Goal: Information Seeking & Learning: Learn about a topic

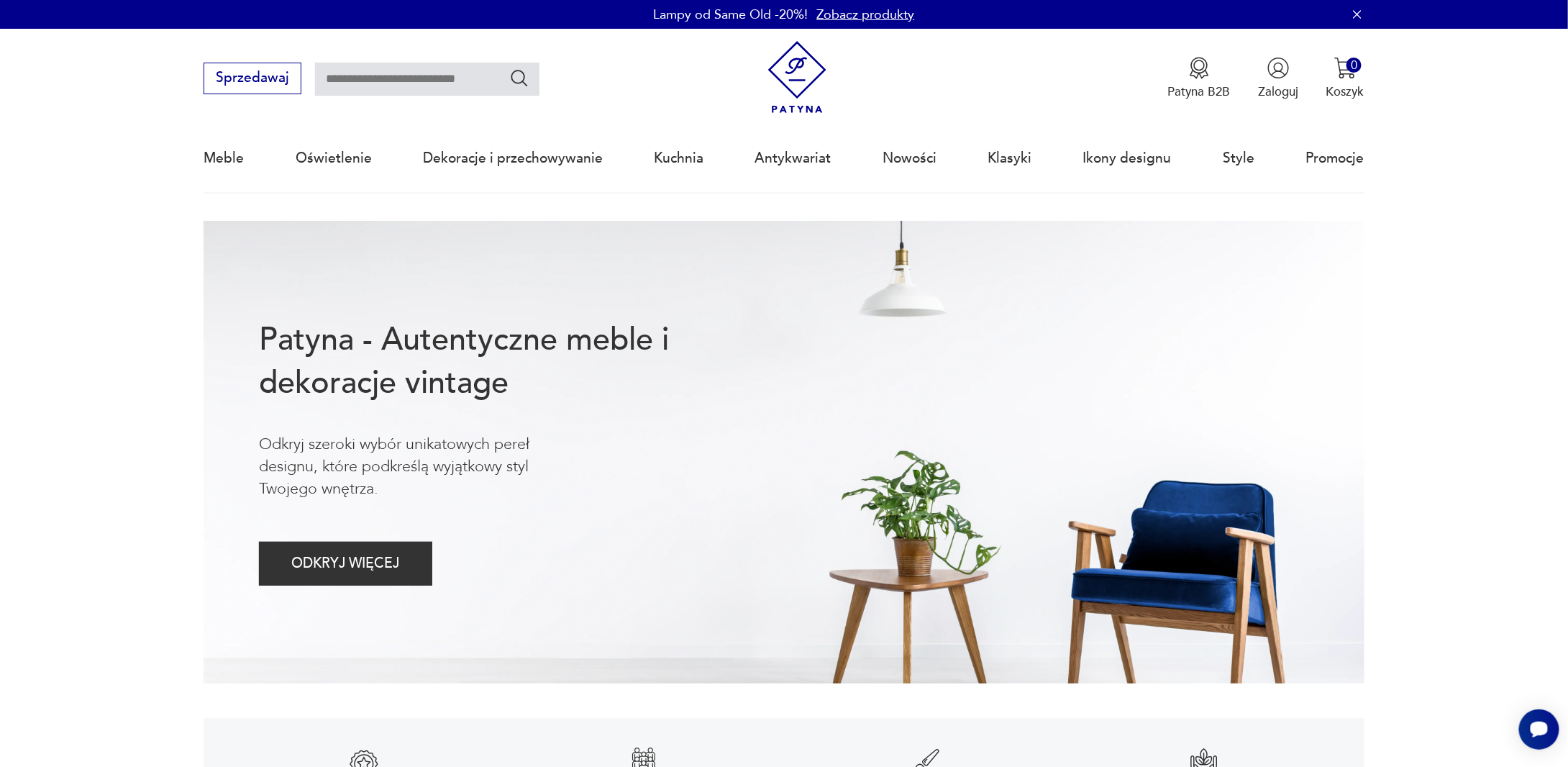
drag, startPoint x: 915, startPoint y: 162, endPoint x: 864, endPoint y: 138, distance: 56.4
click at [915, 161] on link "Nowości" at bounding box center [909, 157] width 54 height 66
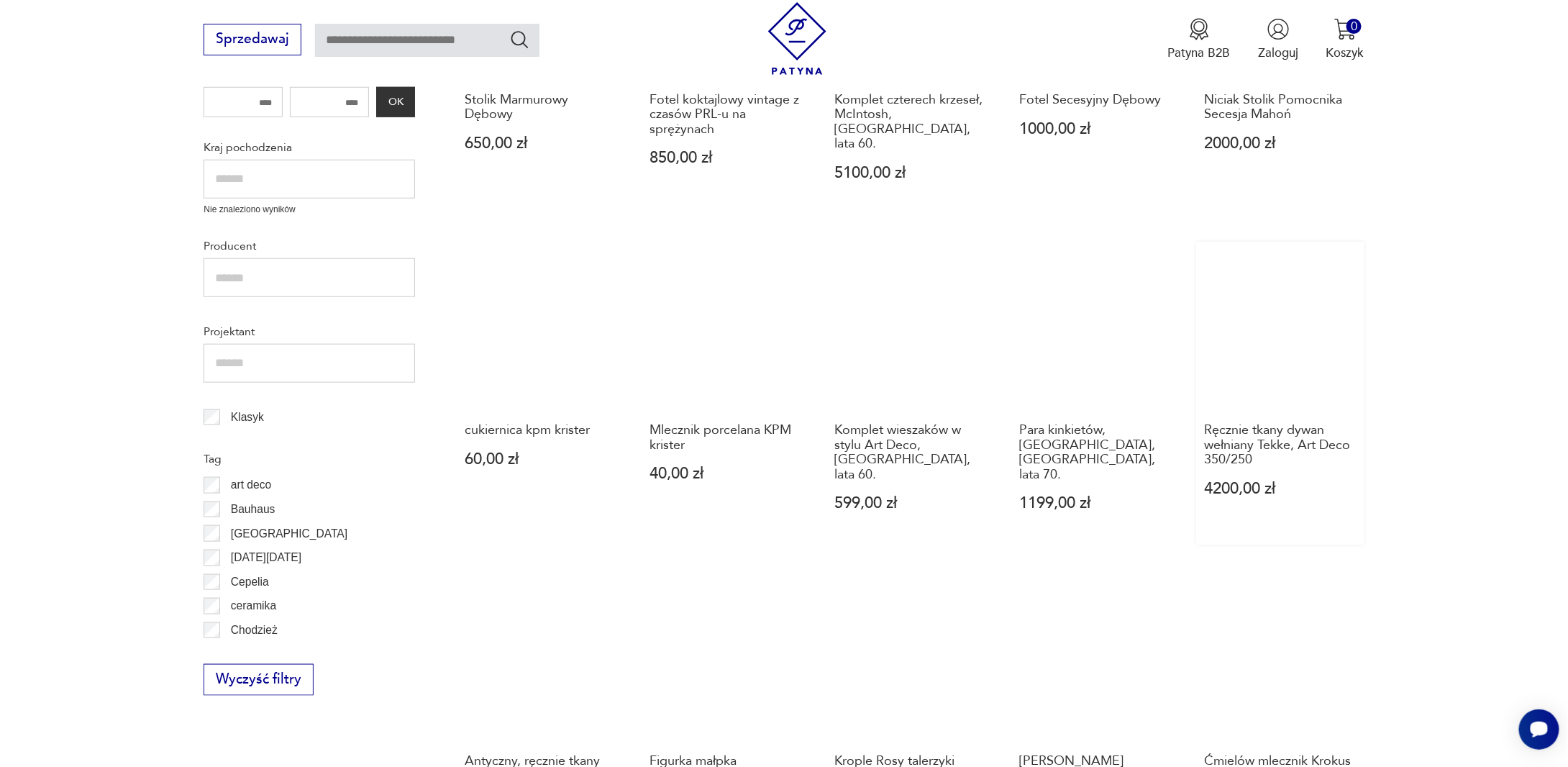
scroll to position [601, 0]
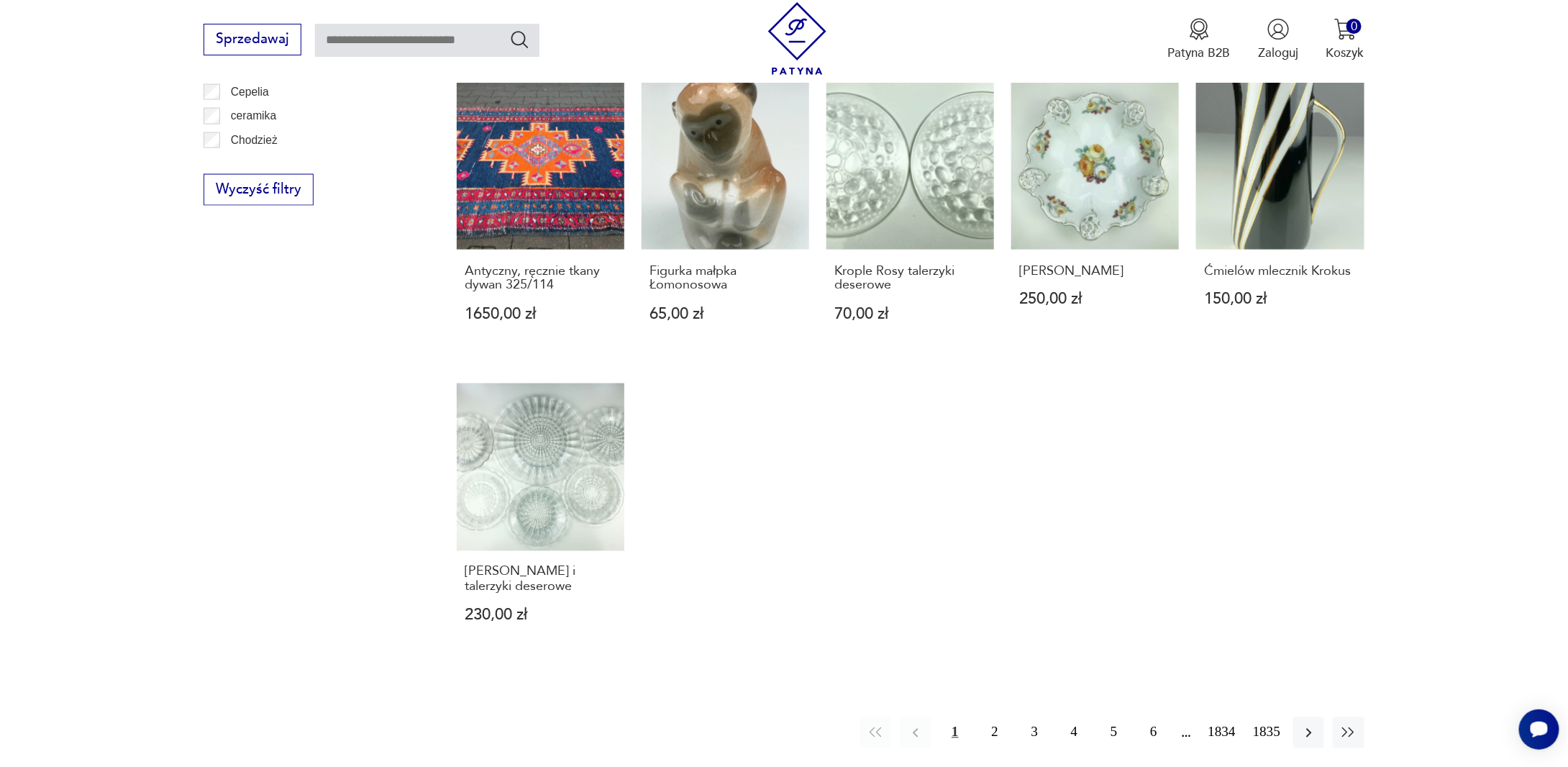
drag, startPoint x: 994, startPoint y: 658, endPoint x: 856, endPoint y: 460, distance: 241.3
click at [995, 717] on button "2" at bounding box center [995, 733] width 31 height 31
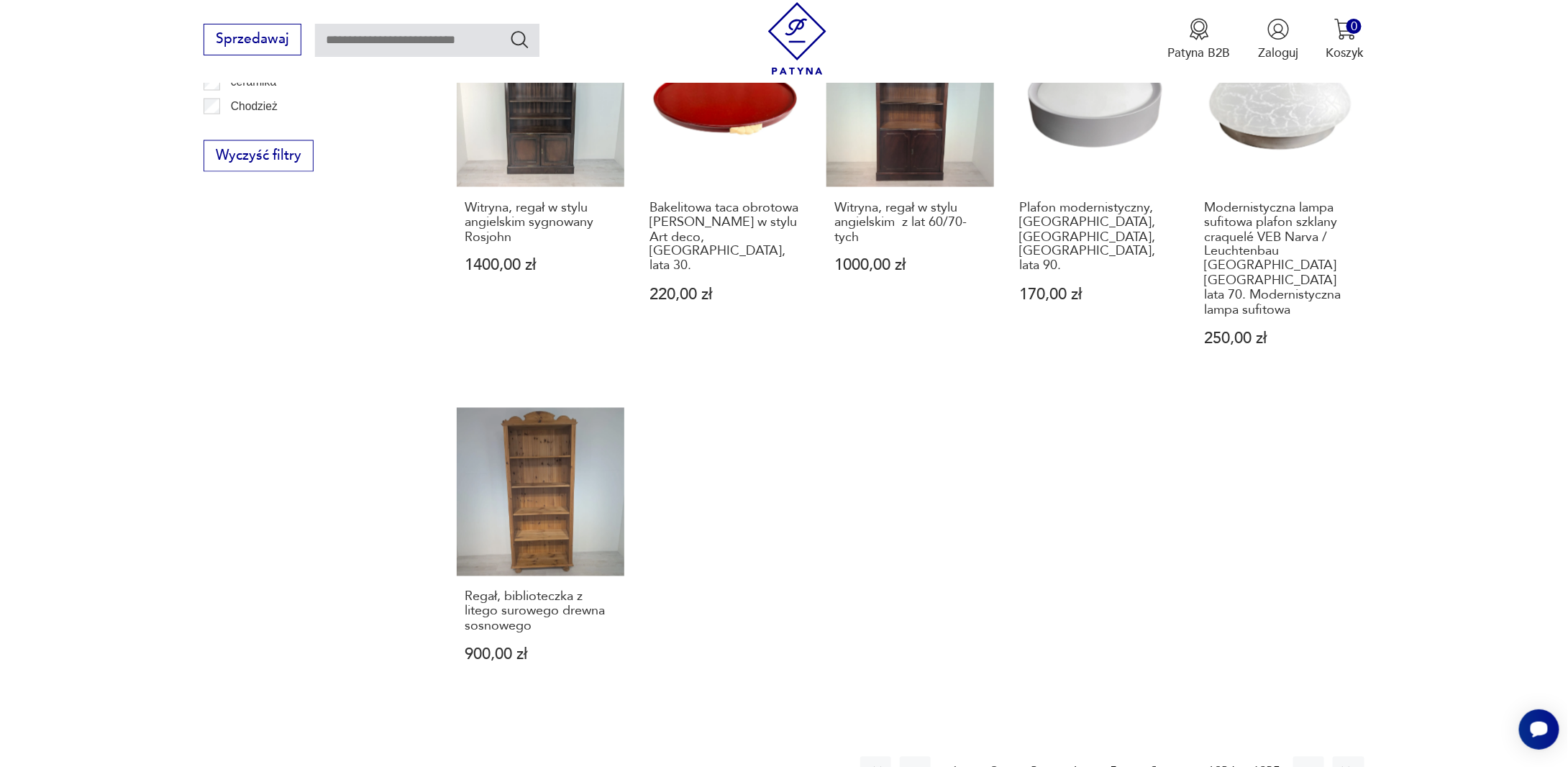
scroll to position [1126, 0]
click at [1034, 756] on button "3" at bounding box center [1035, 771] width 31 height 31
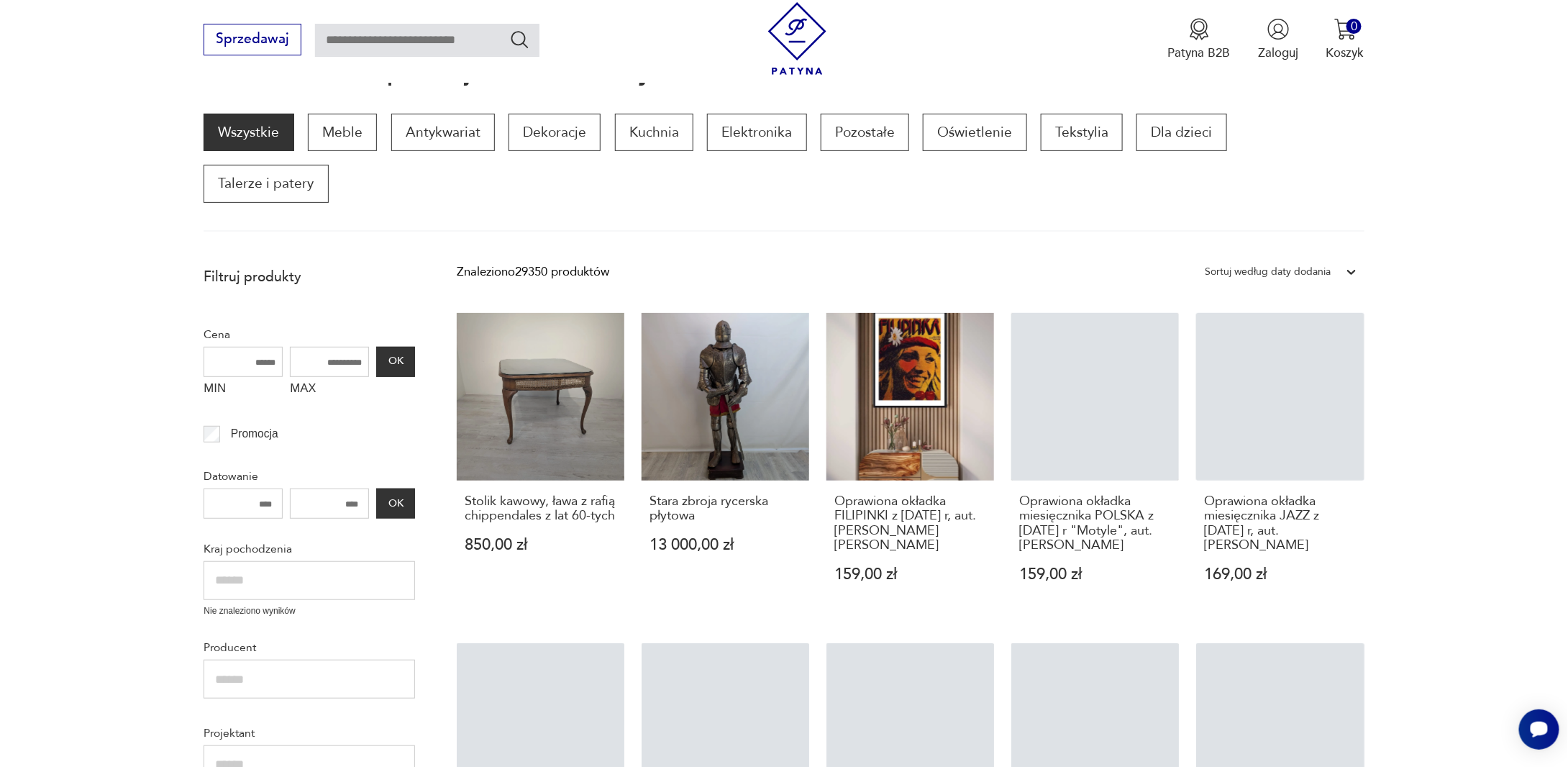
scroll to position [191, 0]
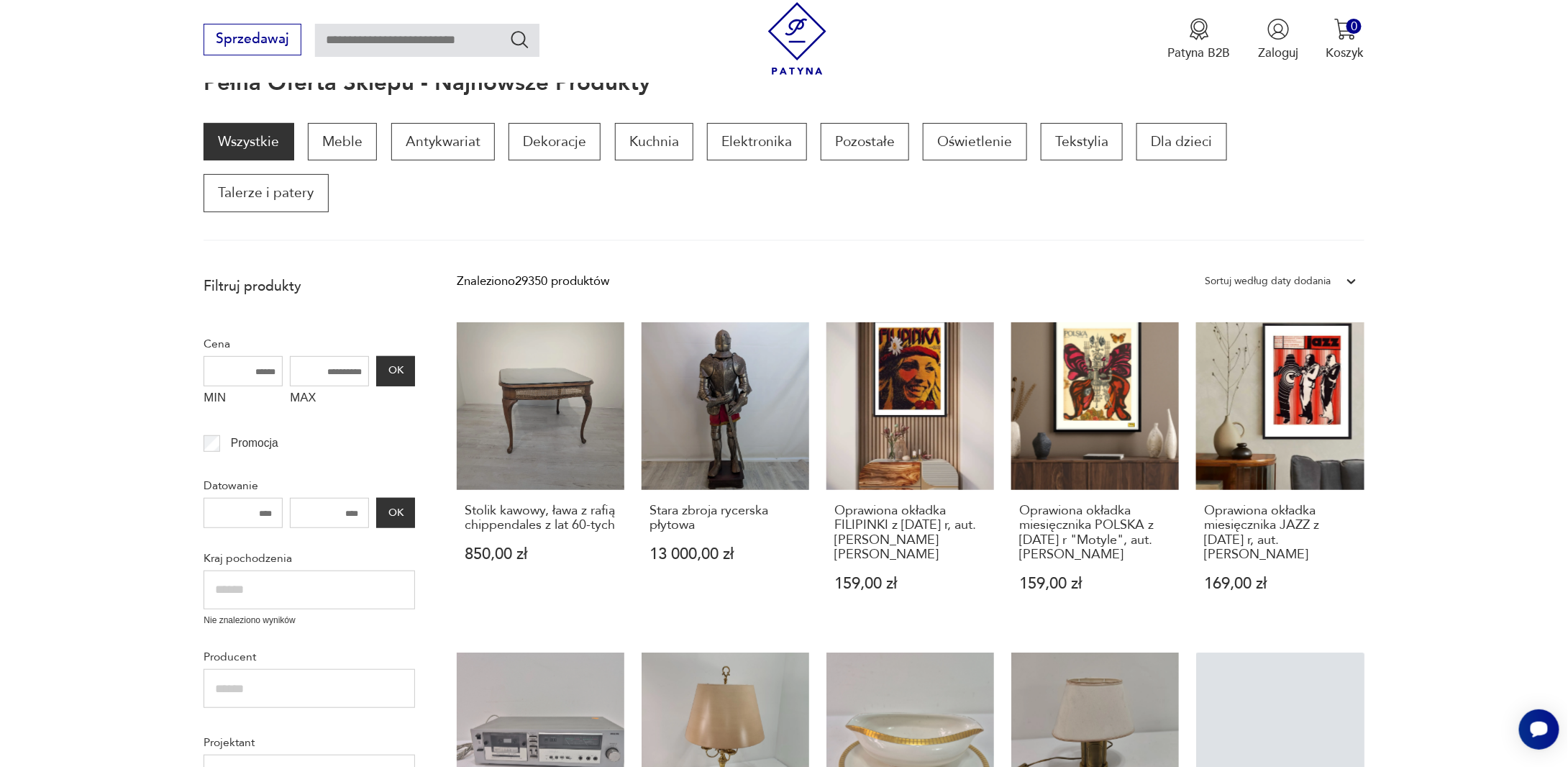
click at [411, 42] on input "text" at bounding box center [427, 40] width 224 height 33
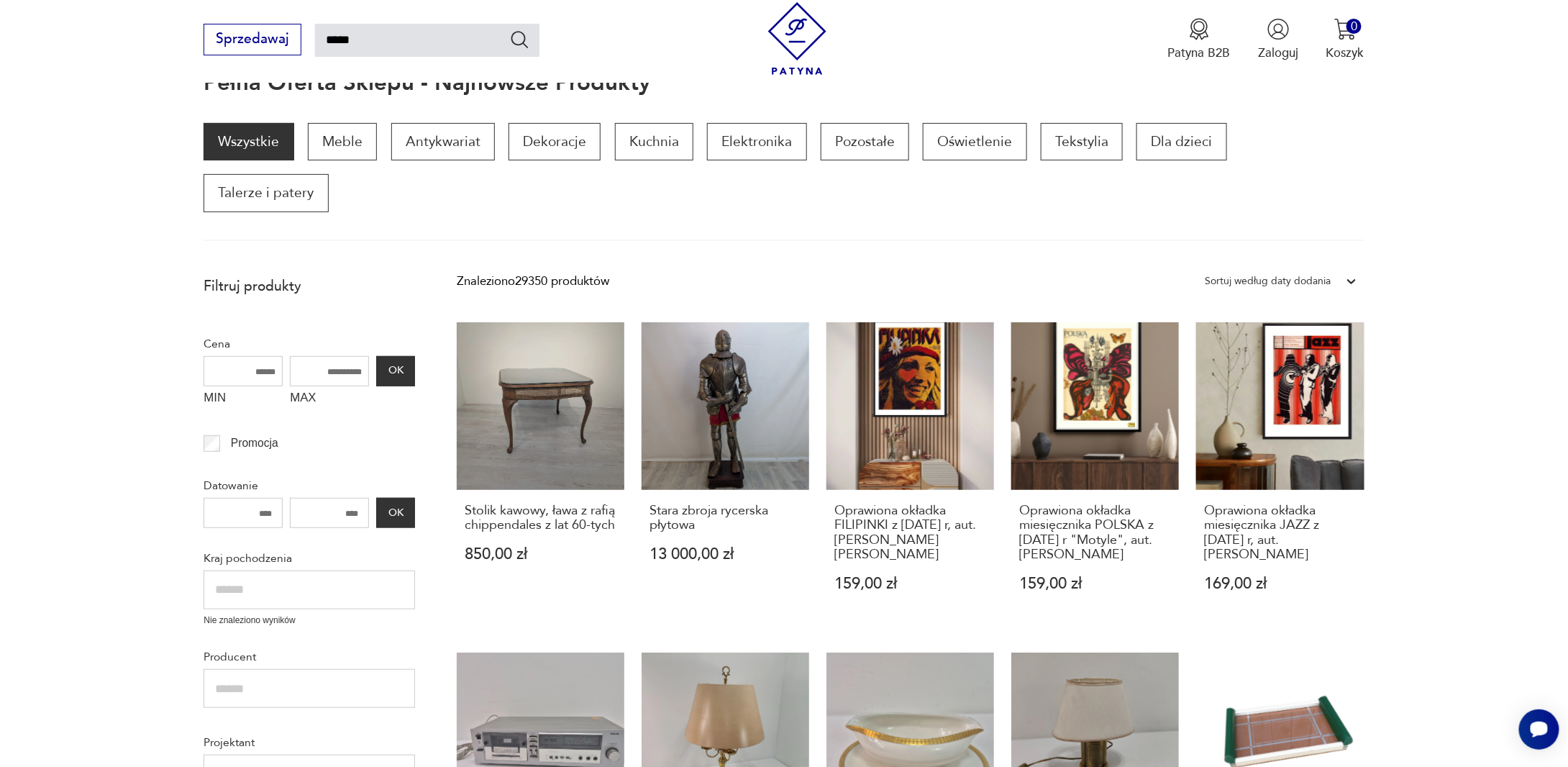
type input "*****"
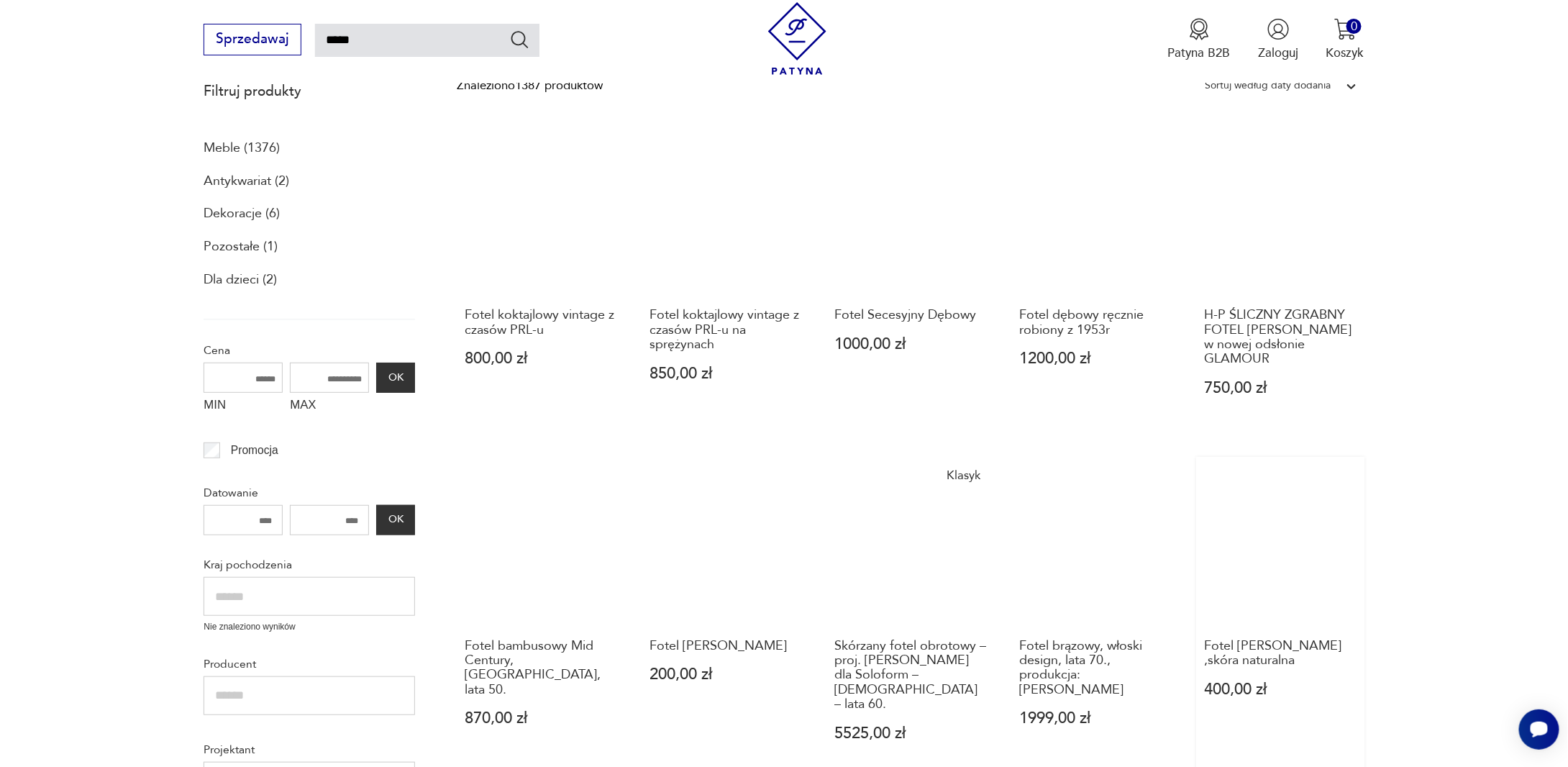
scroll to position [226, 0]
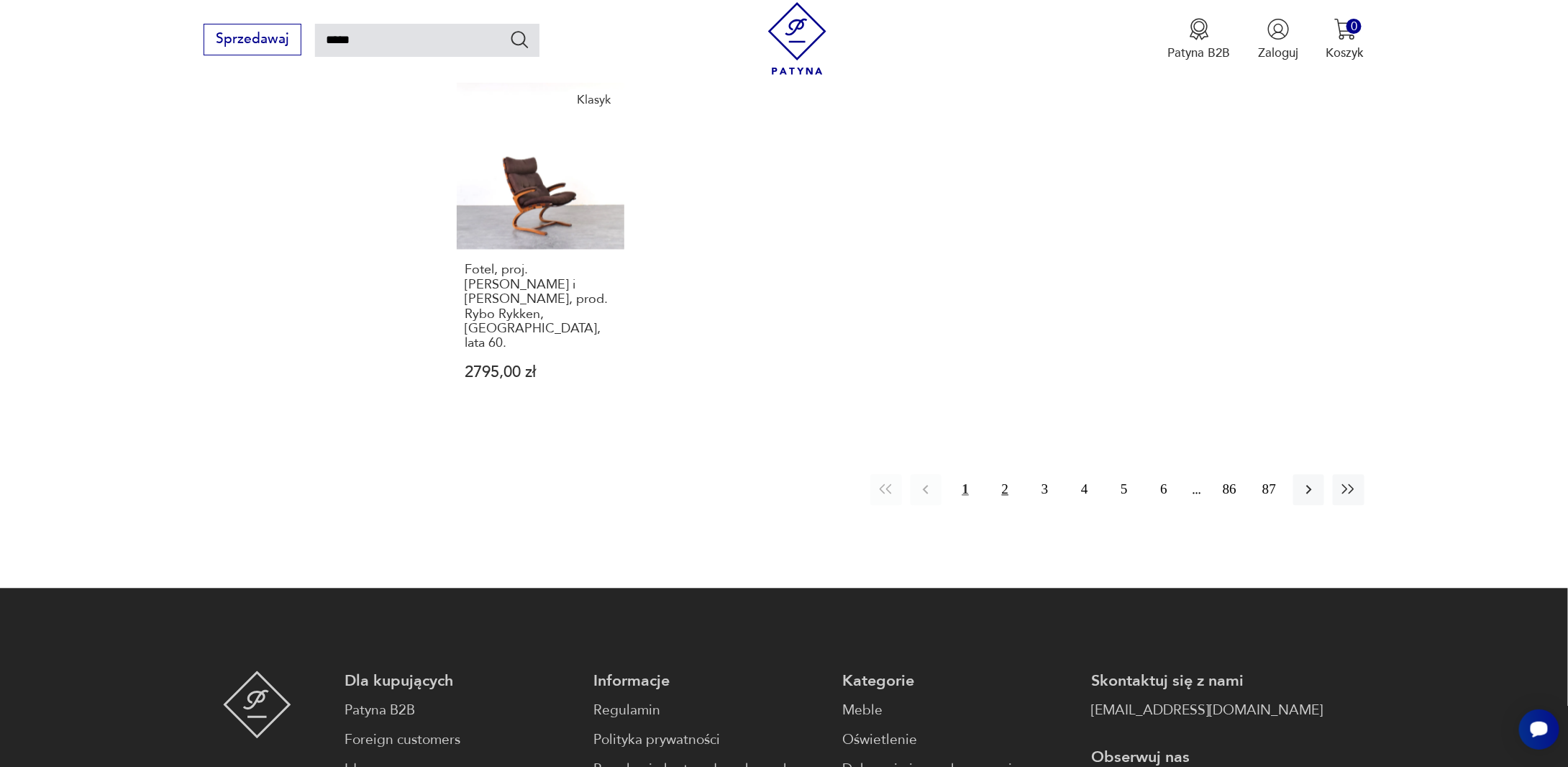
click at [1007, 475] on button "2" at bounding box center [1006, 490] width 31 height 31
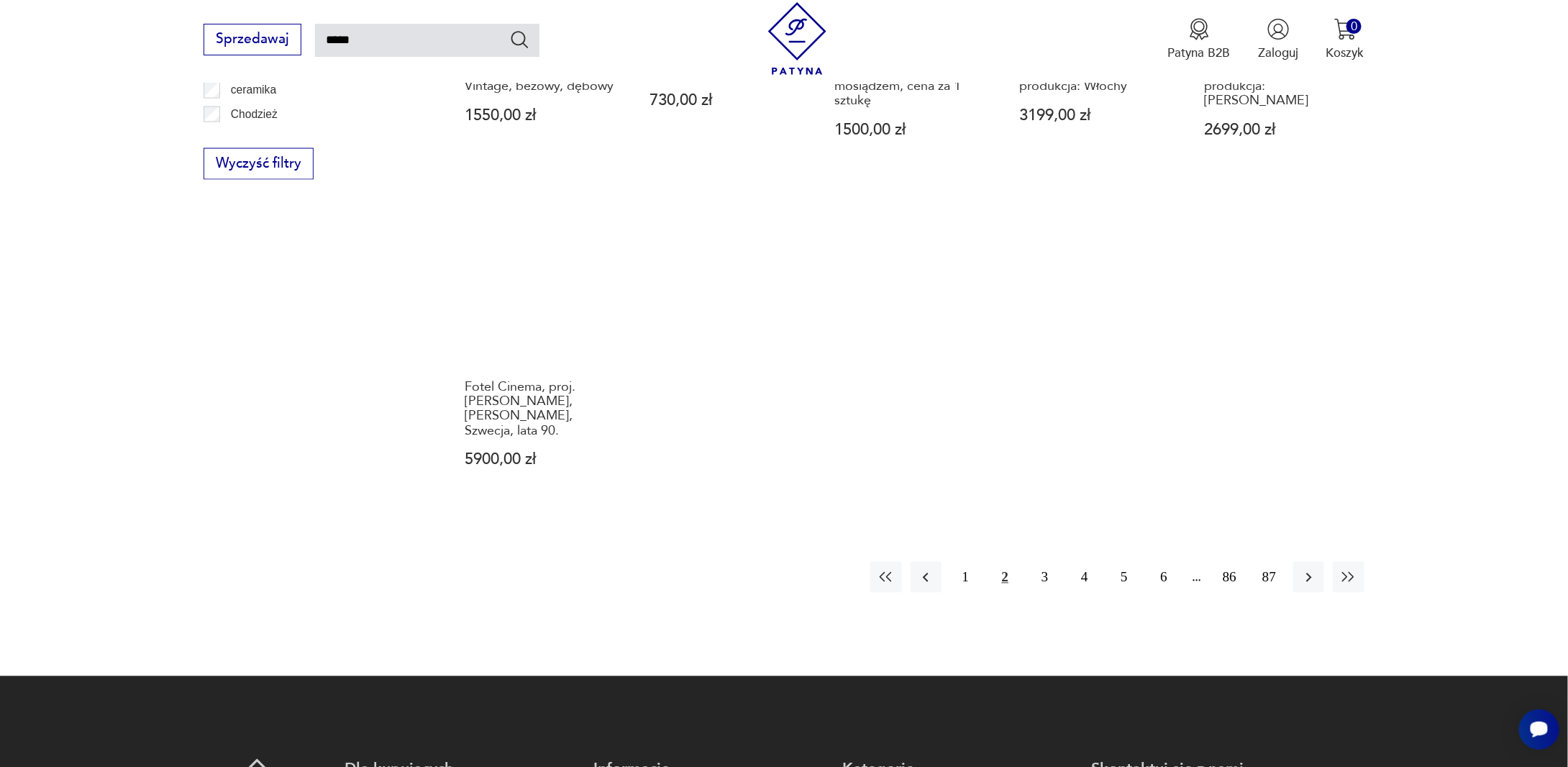
scroll to position [1159, 0]
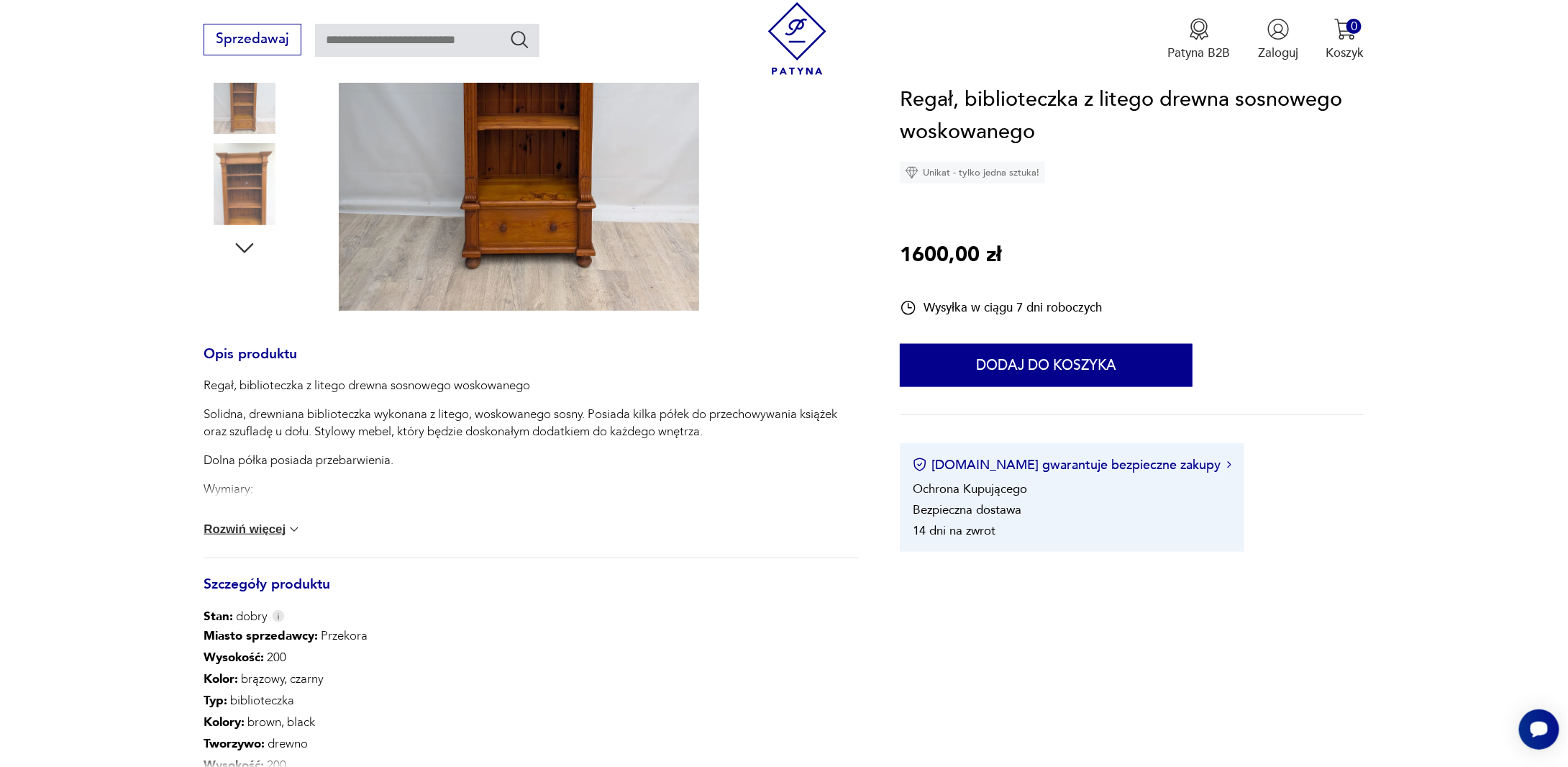
scroll to position [431, 0]
click at [243, 112] on img at bounding box center [244, 92] width 82 height 82
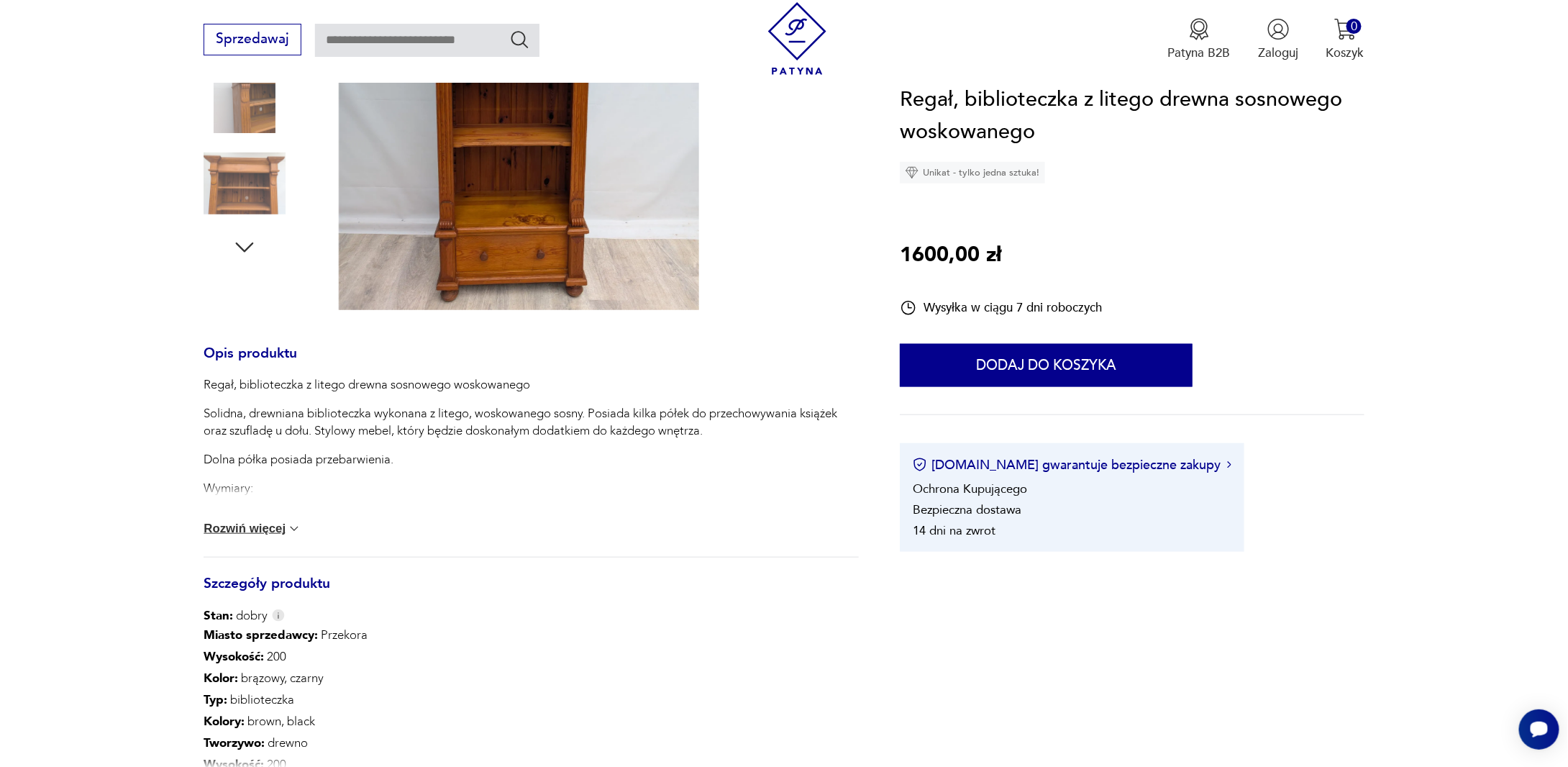
click at [240, 196] on img at bounding box center [244, 184] width 82 height 82
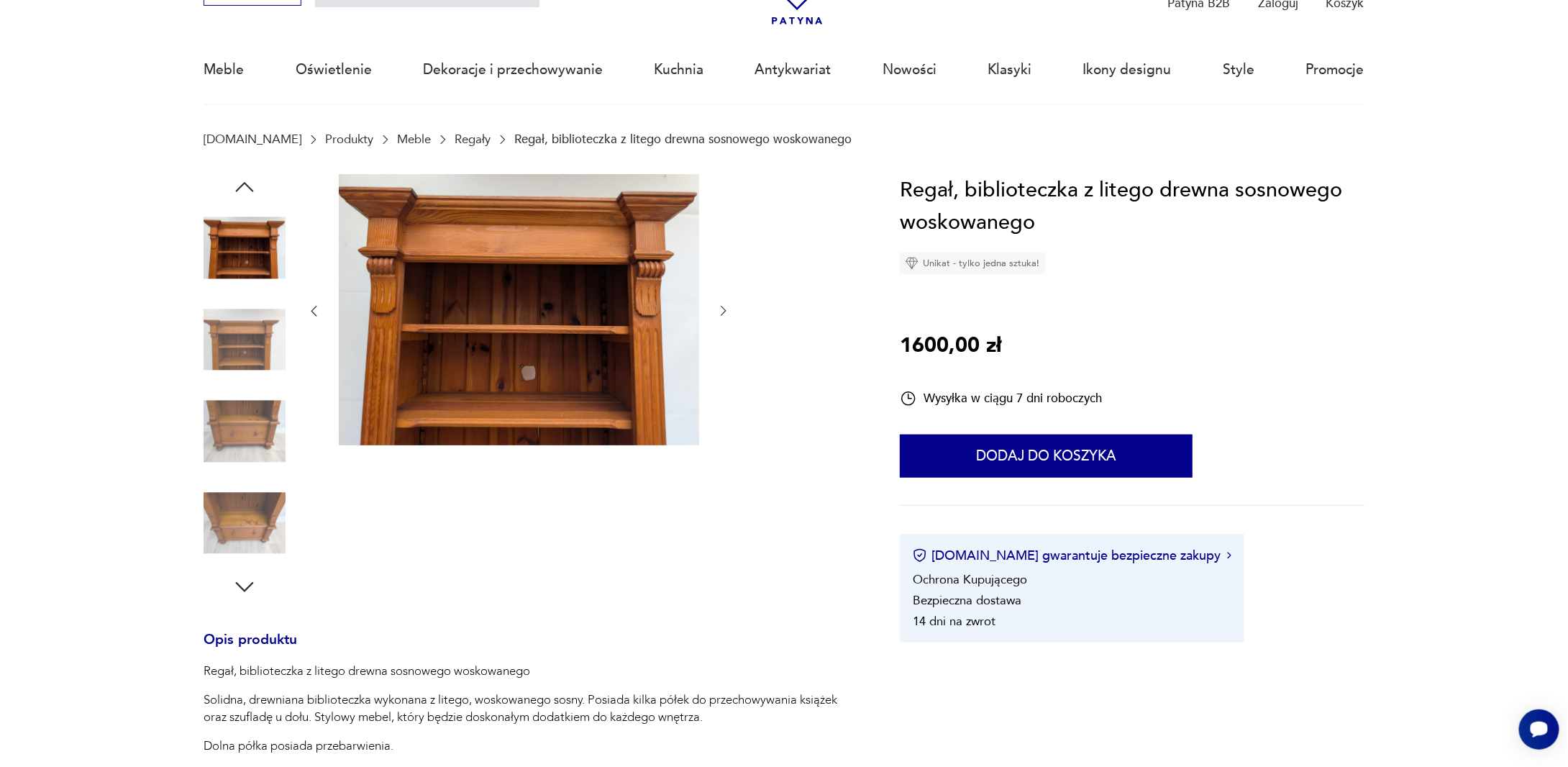
scroll to position [87, 0]
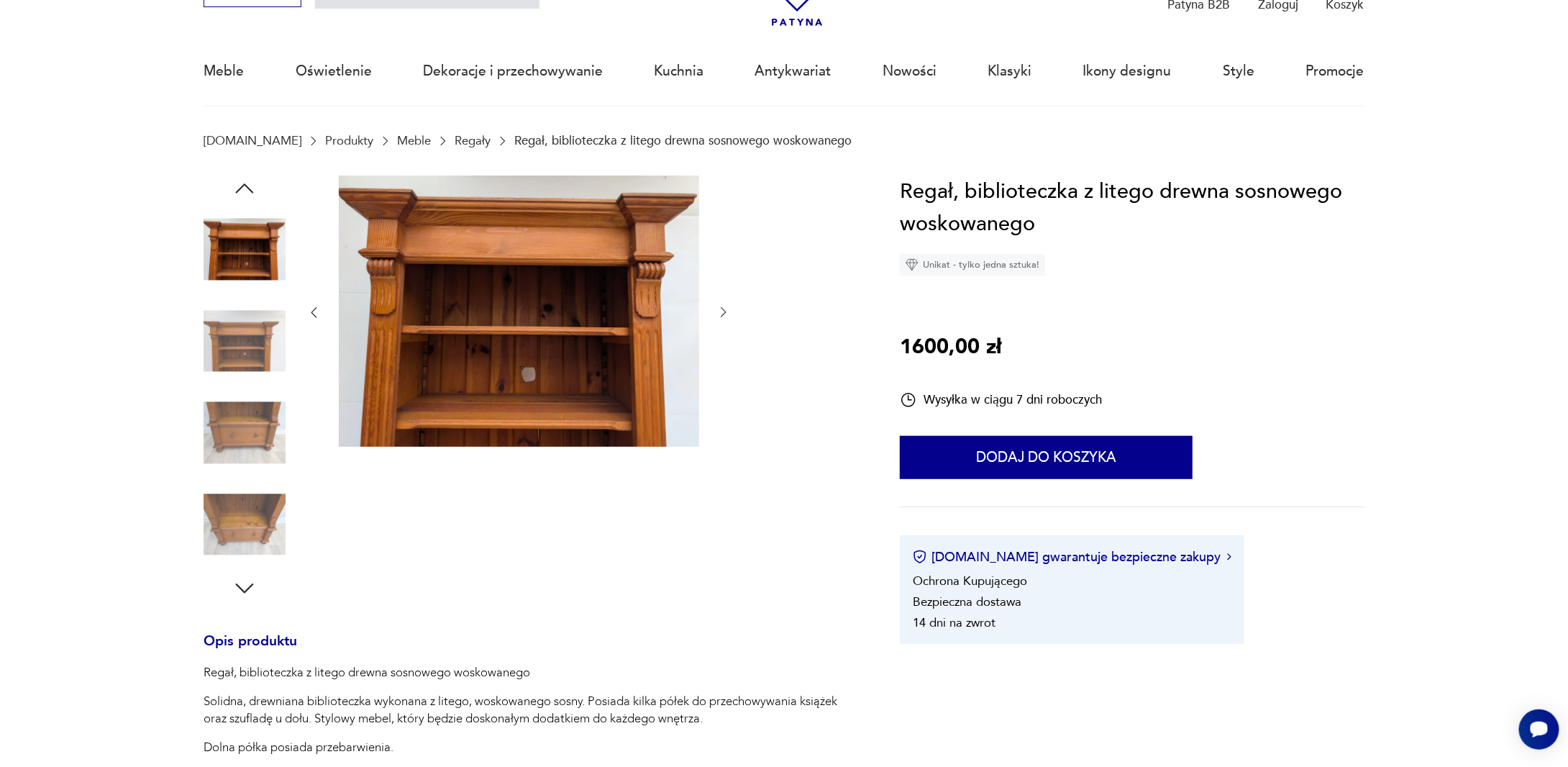
click at [247, 361] on img at bounding box center [244, 341] width 82 height 82
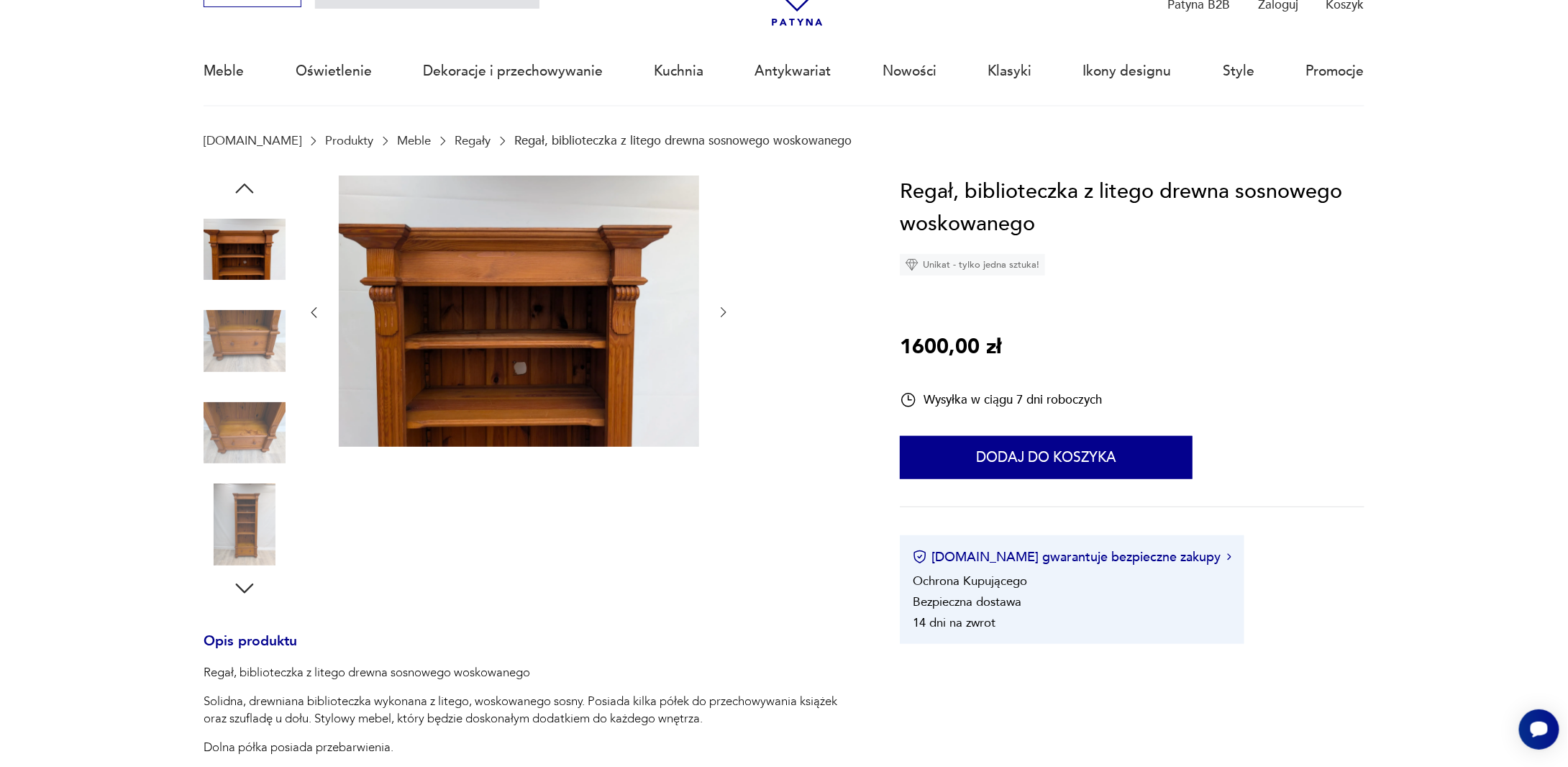
click at [246, 264] on img at bounding box center [244, 250] width 82 height 82
click at [269, 500] on img at bounding box center [244, 524] width 82 height 82
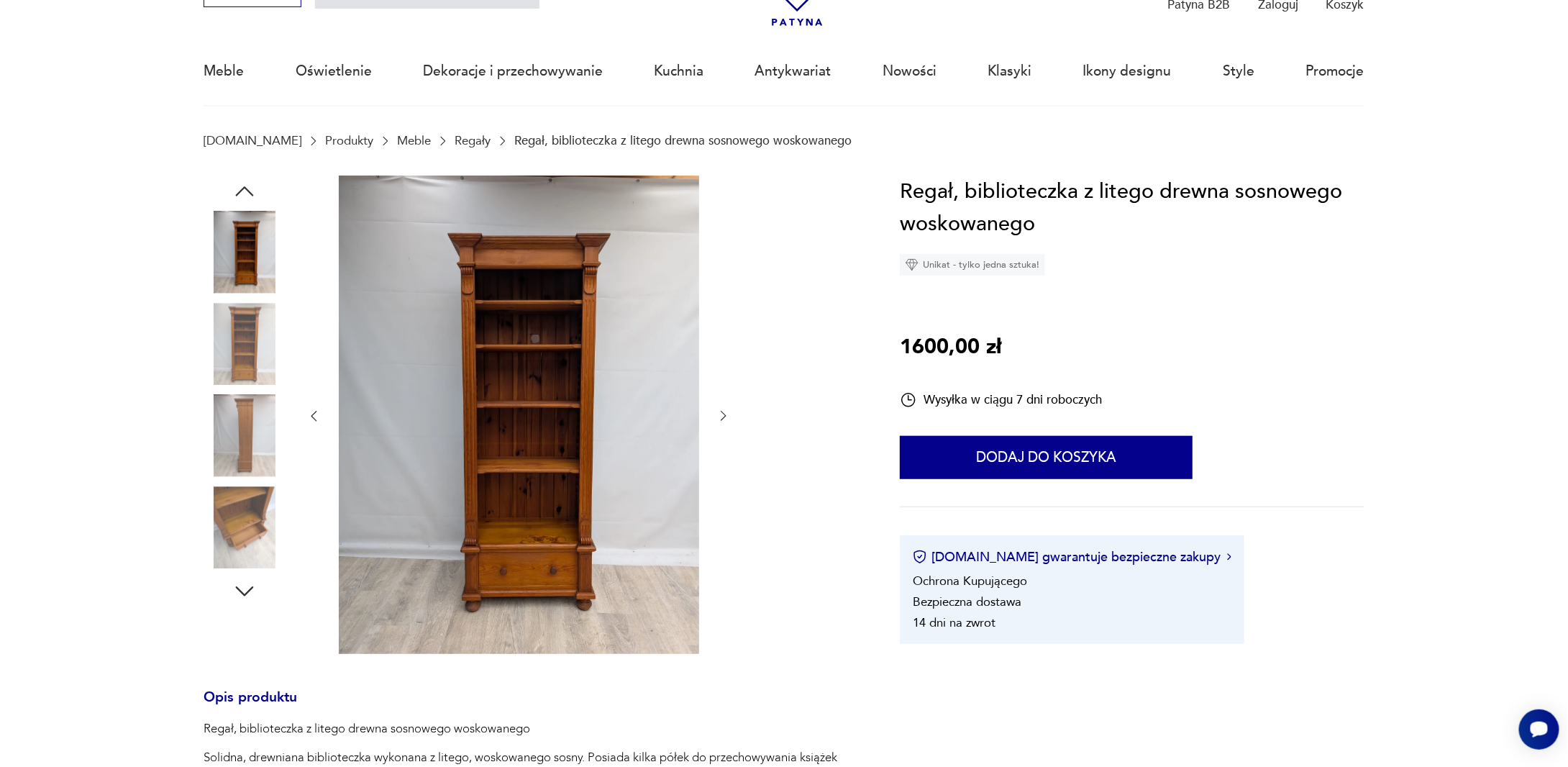
click at [249, 594] on icon "button" at bounding box center [245, 592] width 26 height 26
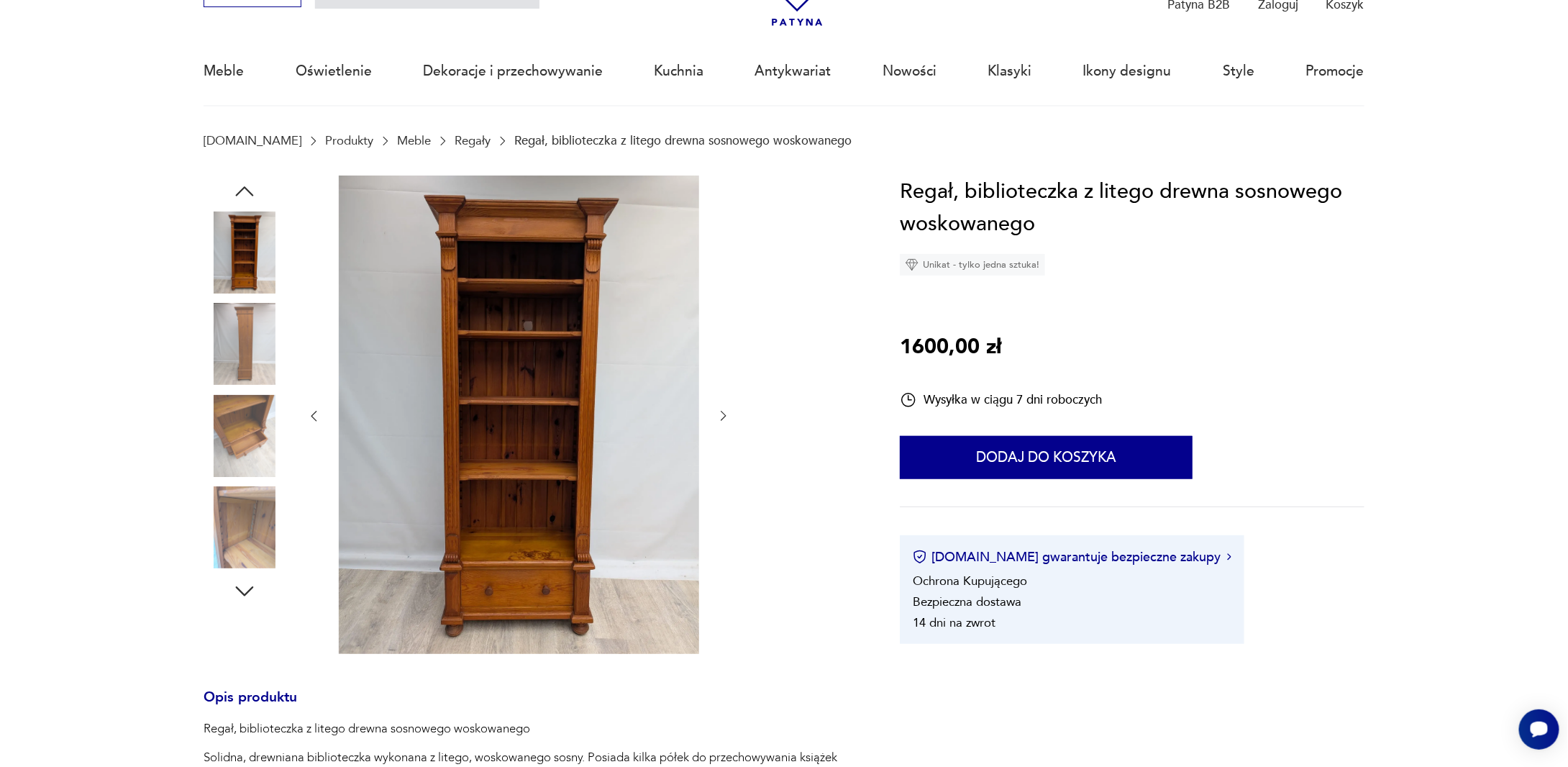
click at [534, 323] on img at bounding box center [519, 415] width 361 height 478
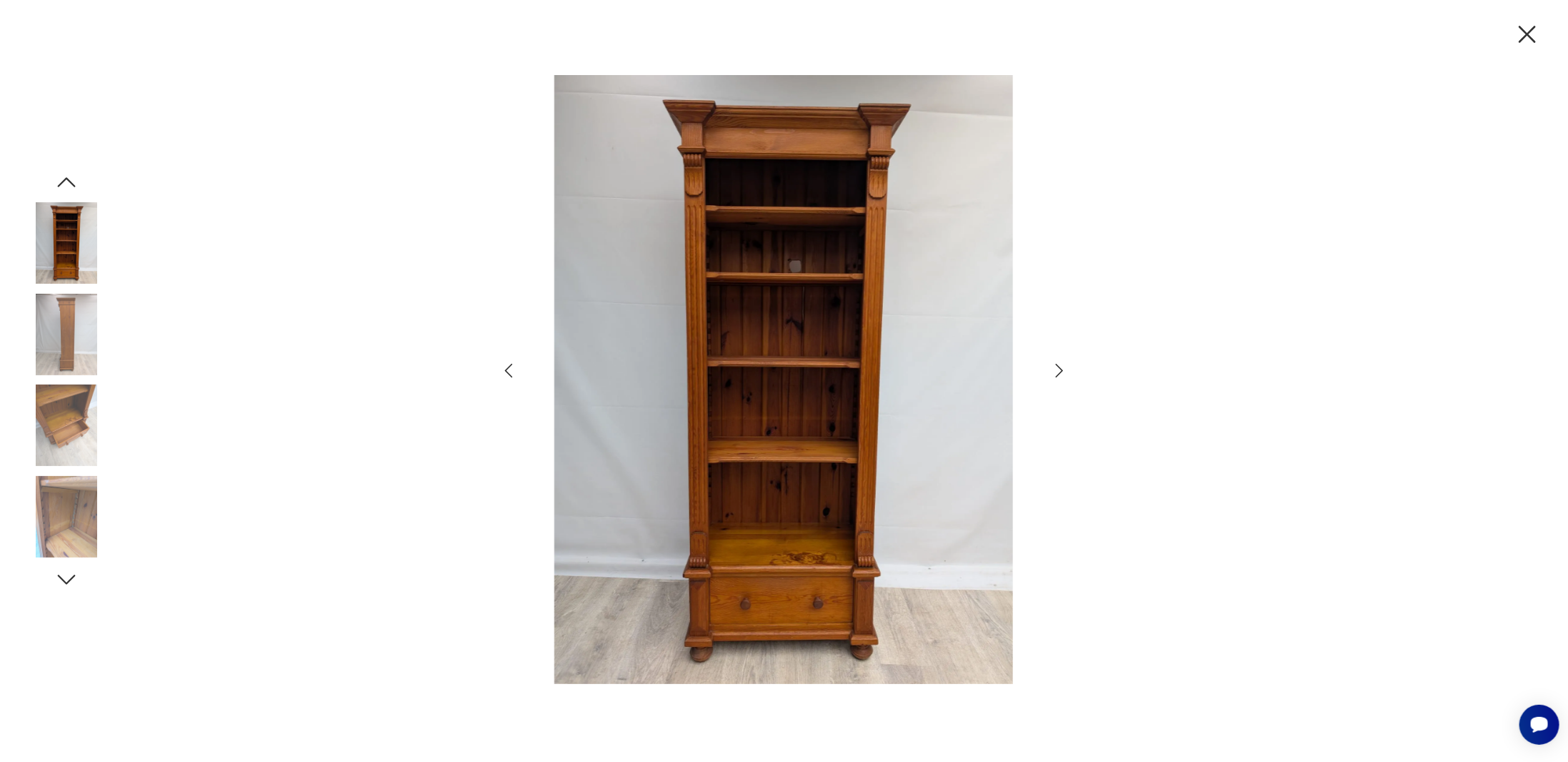
click at [857, 255] on img at bounding box center [784, 380] width 496 height 610
click at [1526, 32] on icon "button" at bounding box center [1527, 34] width 30 height 30
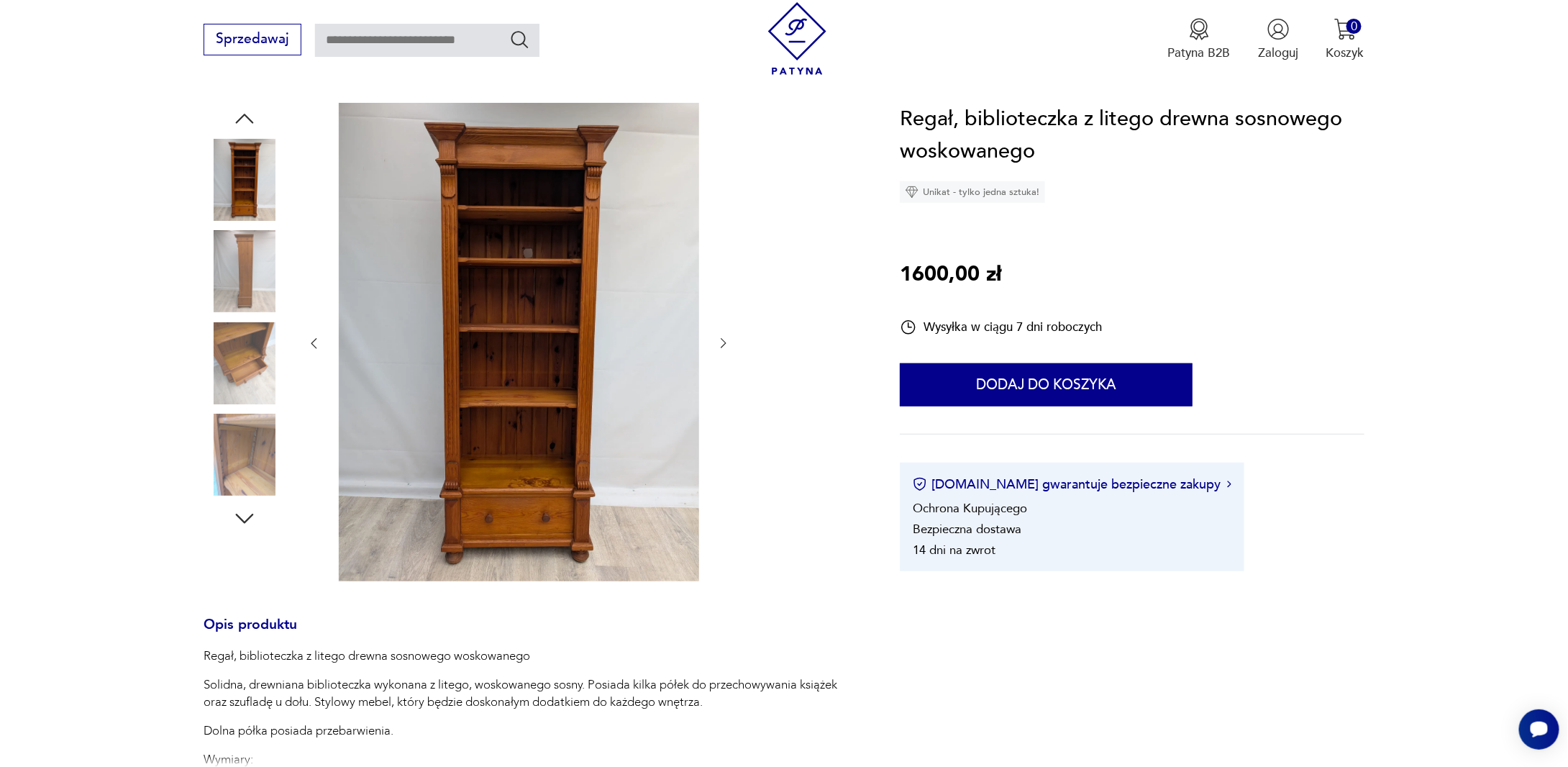
scroll to position [159, 0]
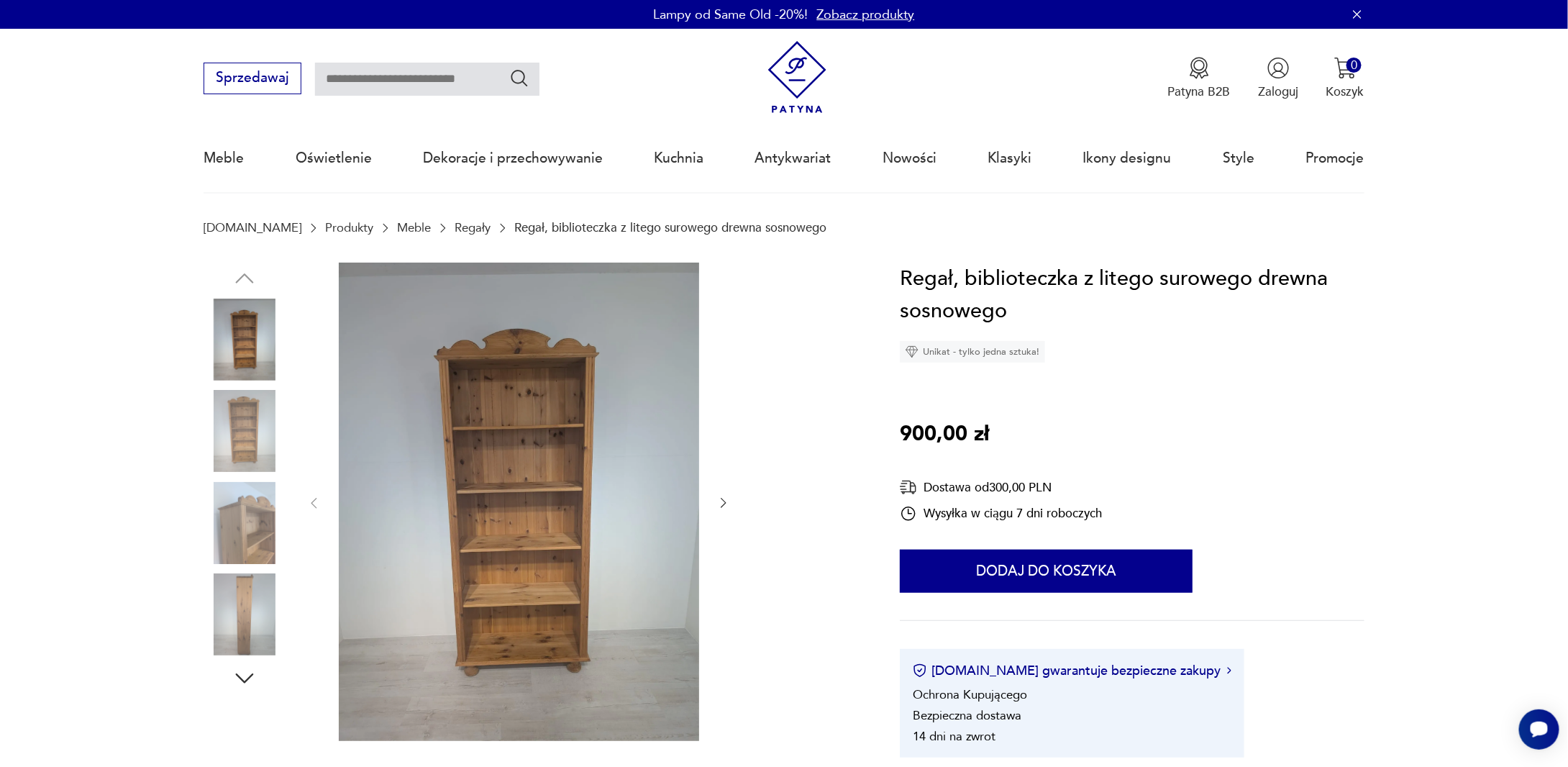
click at [241, 518] on img at bounding box center [244, 523] width 82 height 82
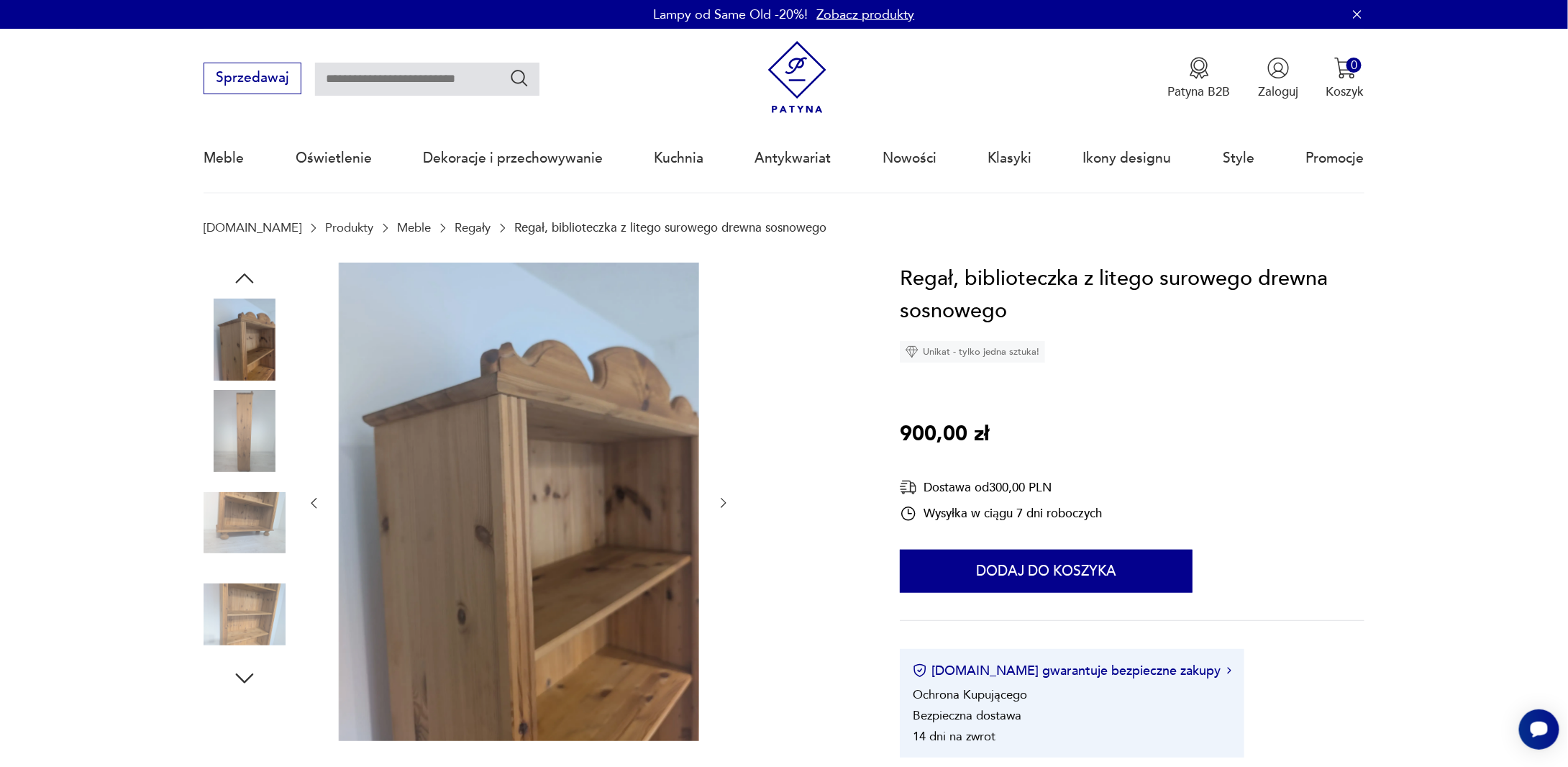
click at [257, 564] on div at bounding box center [244, 525] width 82 height 85
click at [253, 613] on img at bounding box center [244, 614] width 82 height 82
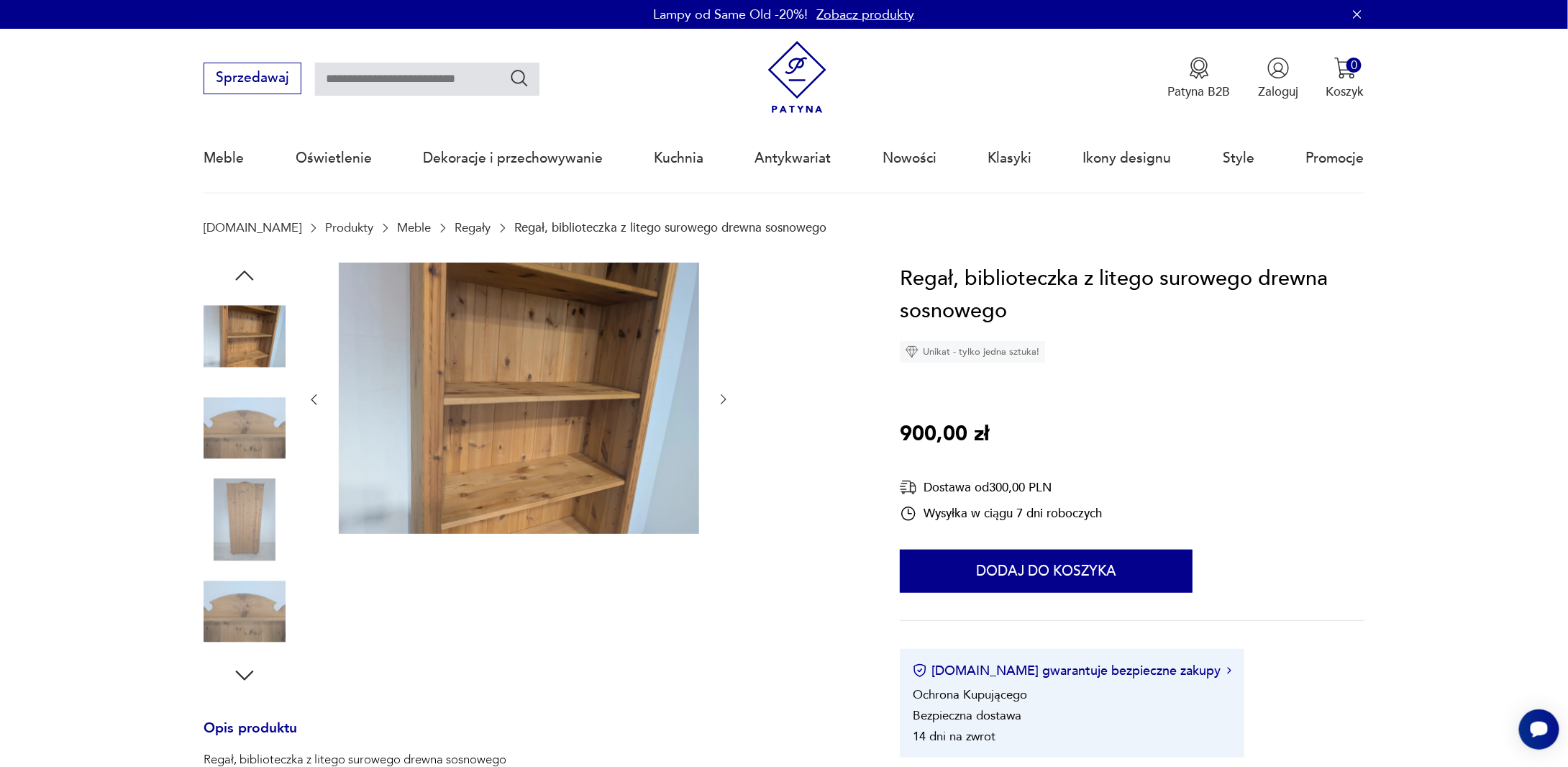
click at [251, 481] on img at bounding box center [244, 520] width 82 height 82
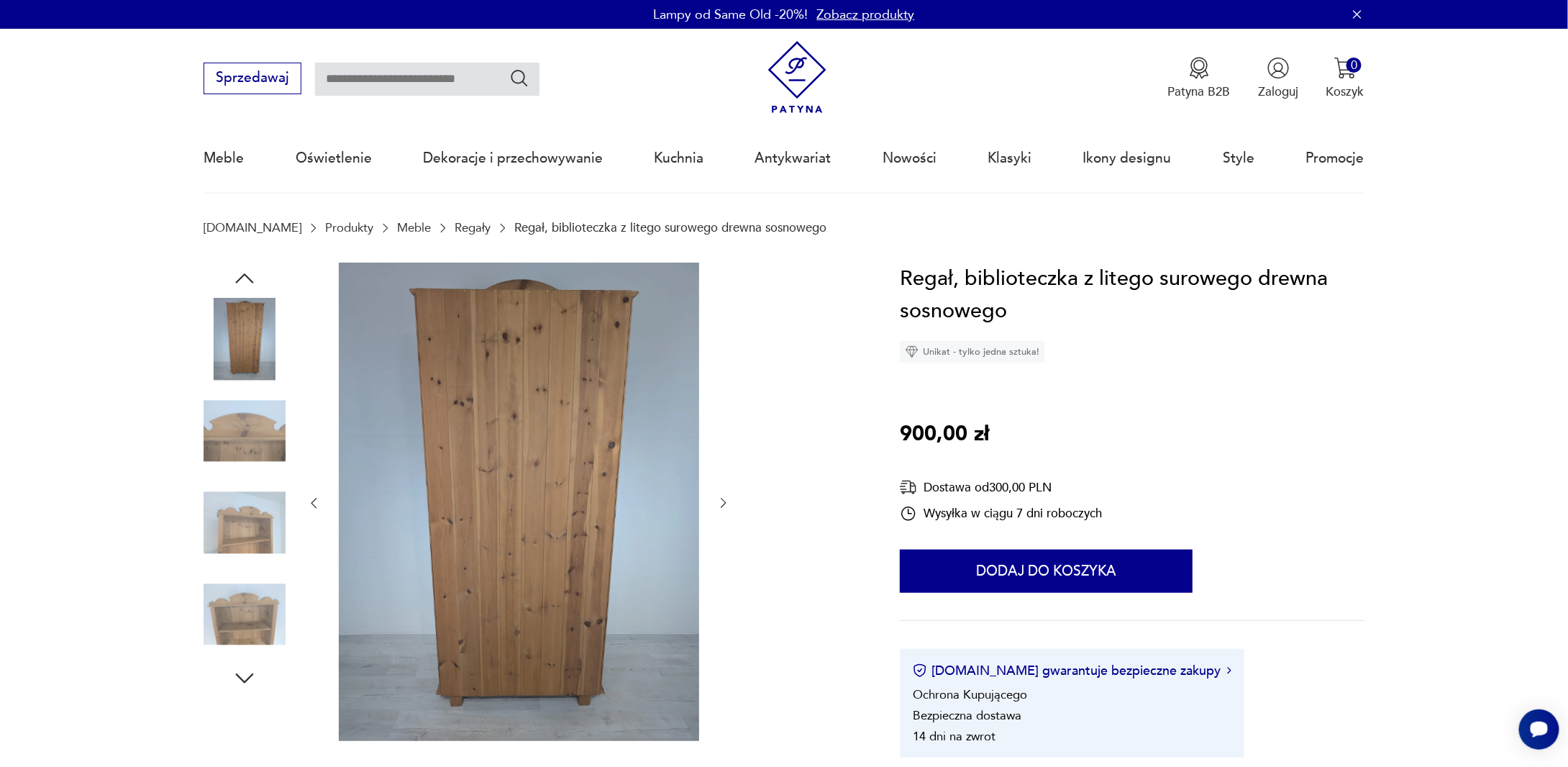
click at [249, 597] on img at bounding box center [244, 614] width 82 height 82
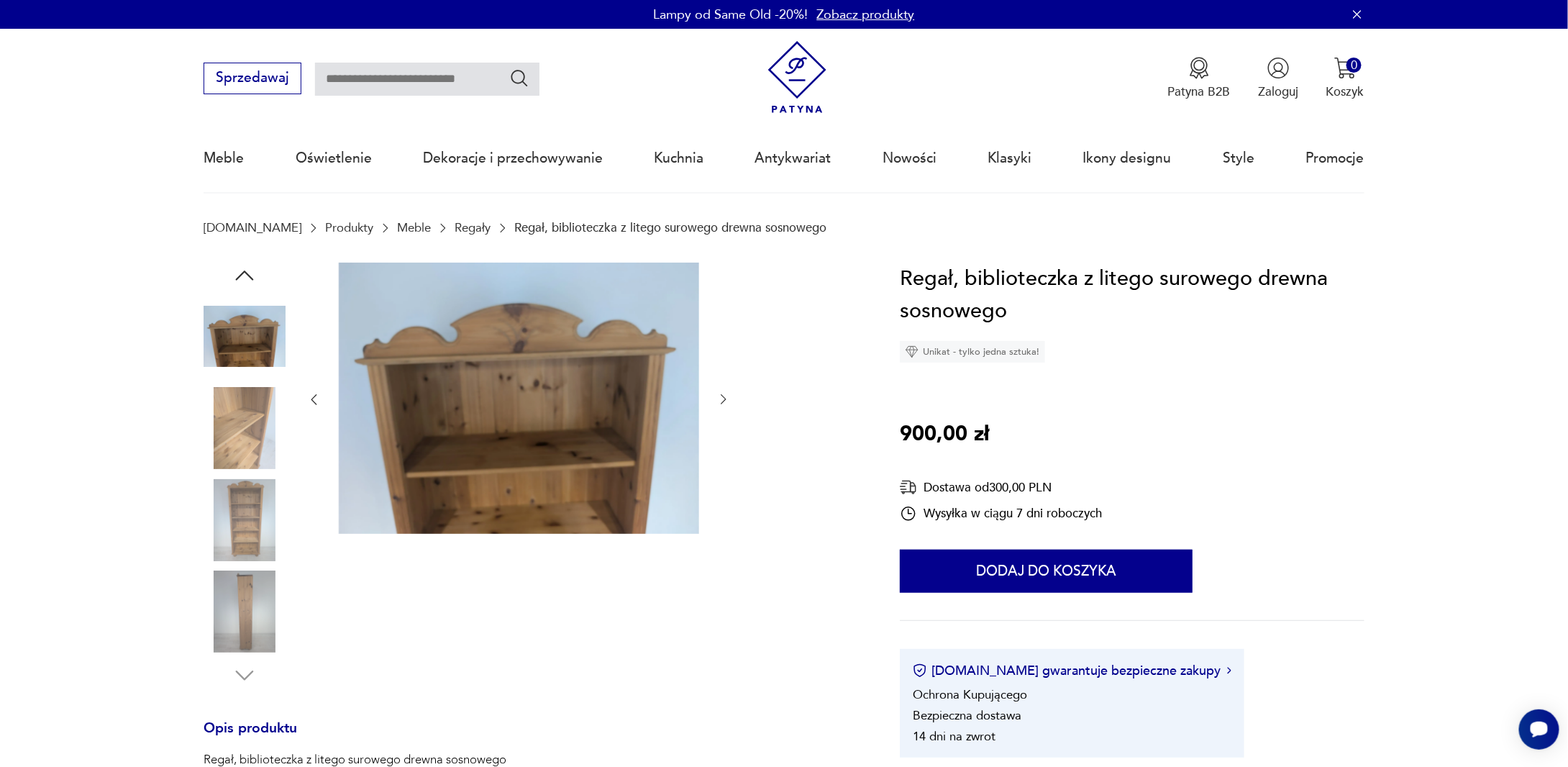
click at [243, 350] on img at bounding box center [244, 336] width 82 height 82
click at [232, 409] on img at bounding box center [244, 428] width 82 height 82
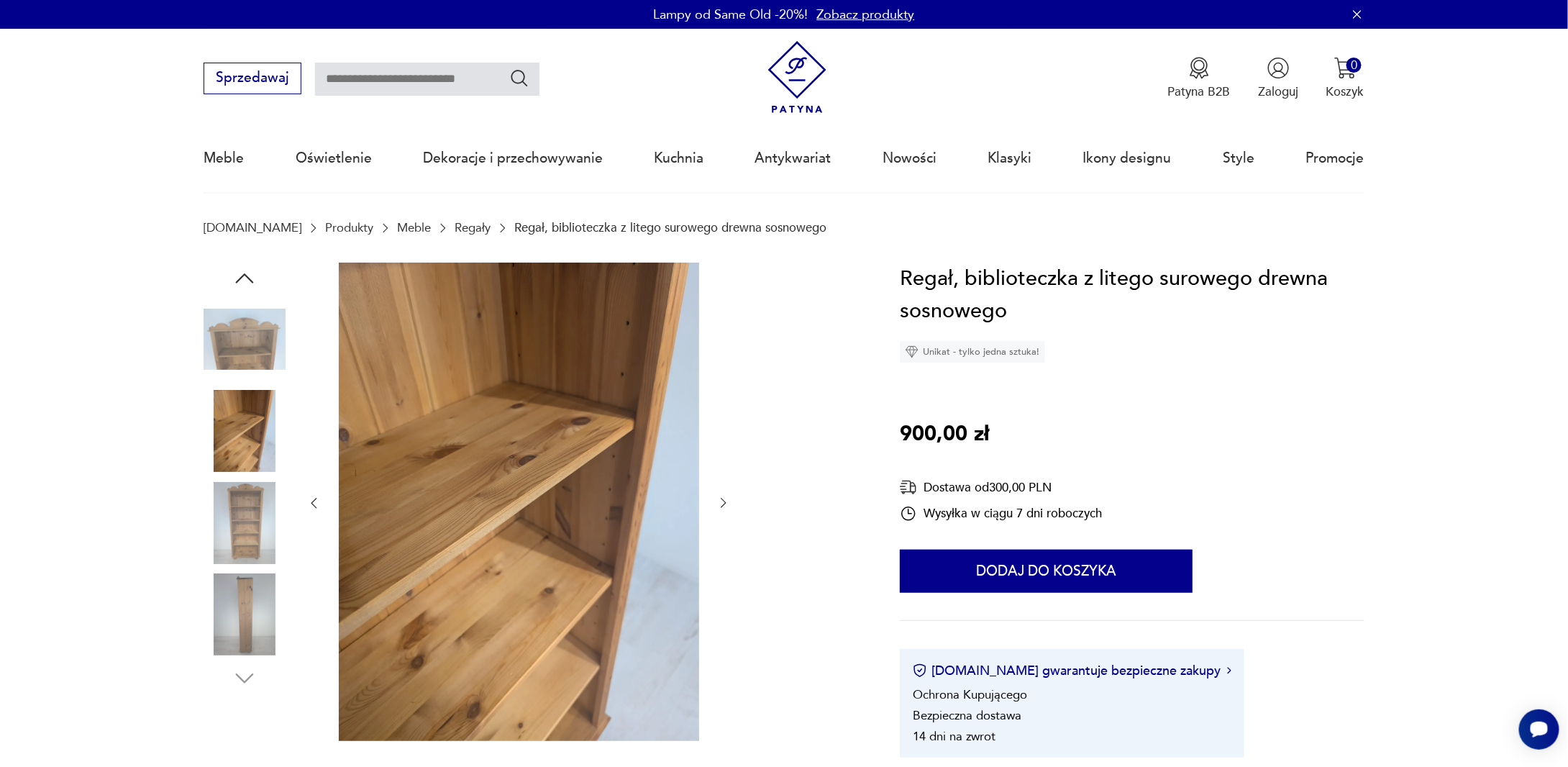
click at [248, 602] on img at bounding box center [244, 614] width 82 height 82
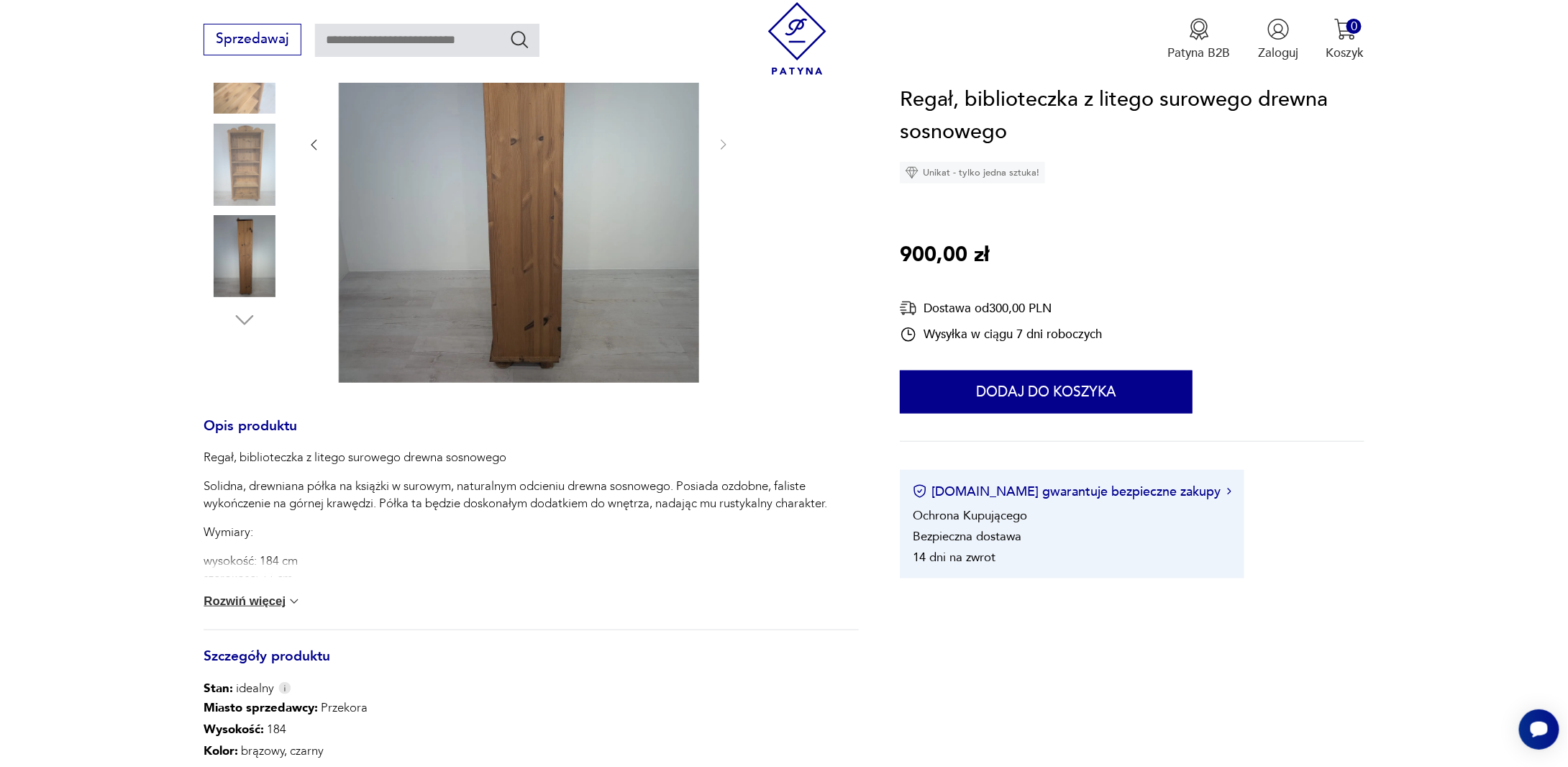
scroll to position [359, 0]
click at [265, 608] on button "Rozwiń więcej" at bounding box center [252, 601] width 98 height 15
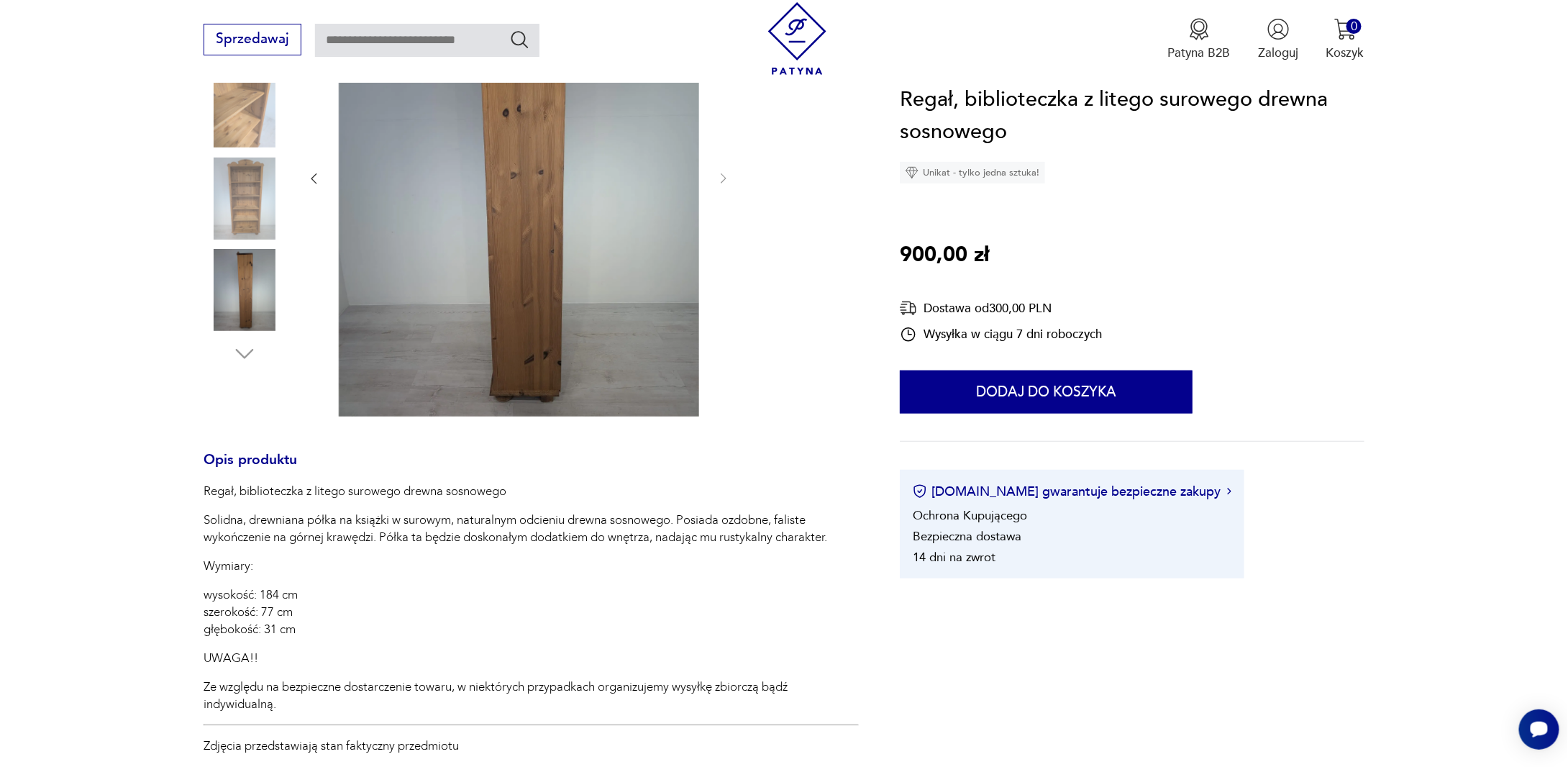
scroll to position [309, 0]
